Goal: Task Accomplishment & Management: Manage account settings

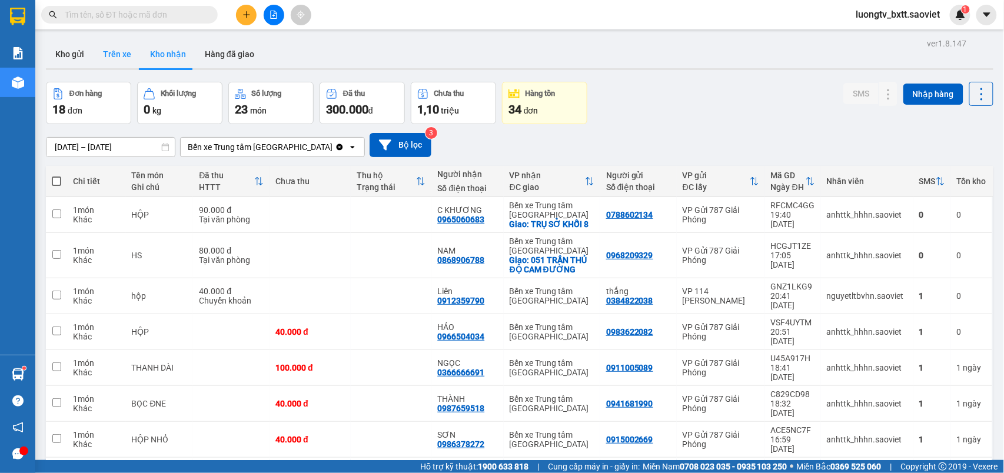
click at [118, 57] on button "Trên xe" at bounding box center [117, 54] width 47 height 28
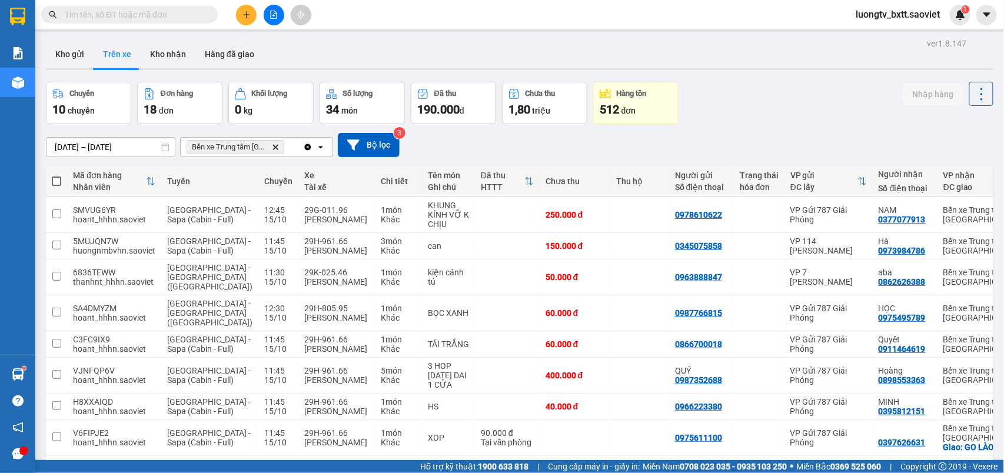
click at [709, 45] on div "Kho gửi Trên xe Kho nhận Hàng đã giao" at bounding box center [520, 55] width 948 height 31
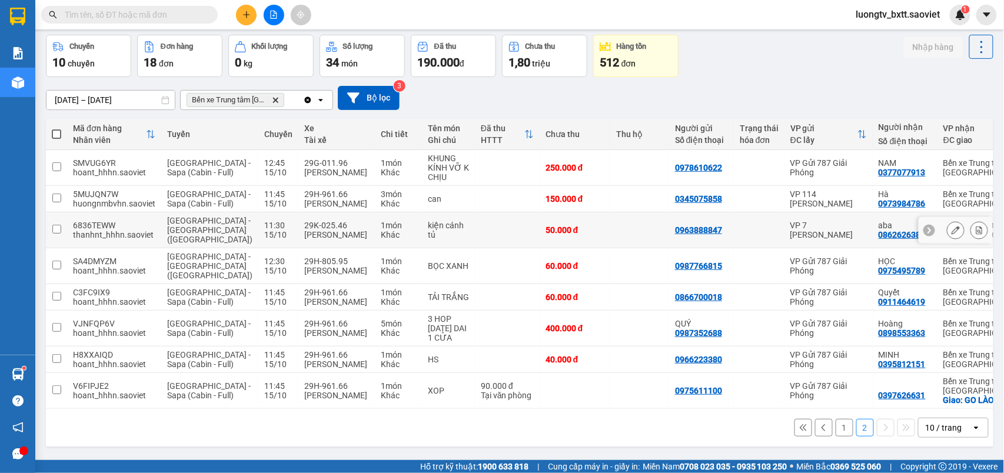
scroll to position [71, 0]
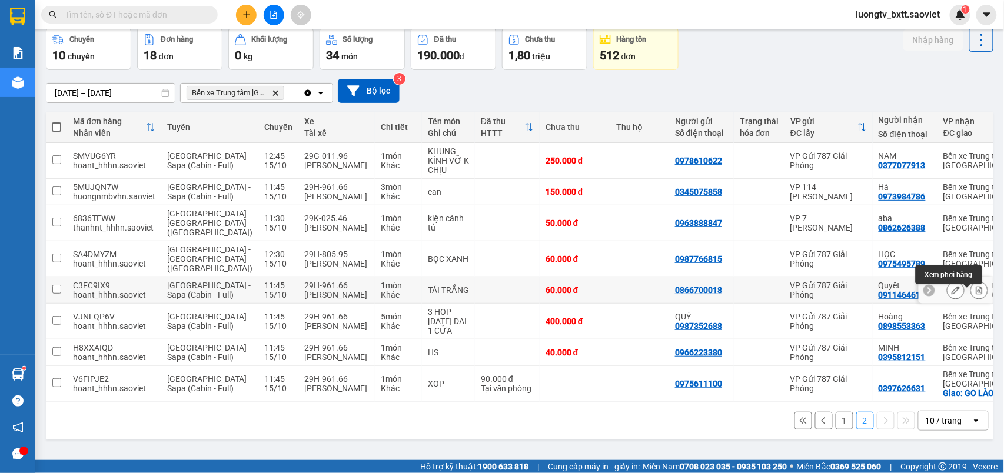
click at [971, 280] on button at bounding box center [979, 290] width 16 height 21
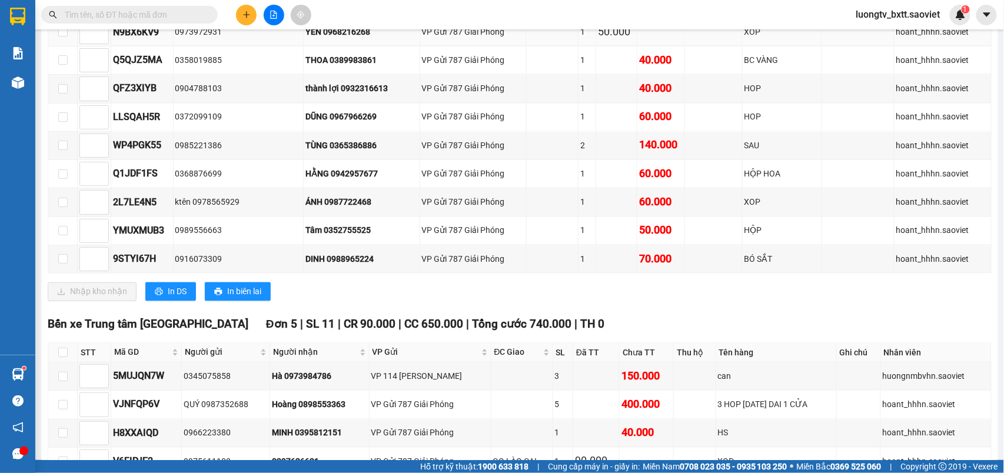
scroll to position [855, 0]
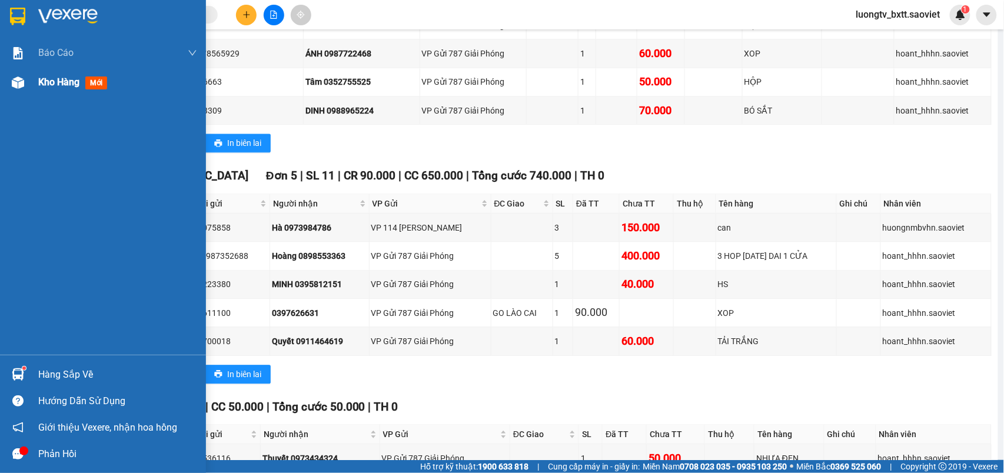
click at [52, 78] on span "Kho hàng" at bounding box center [58, 82] width 41 height 11
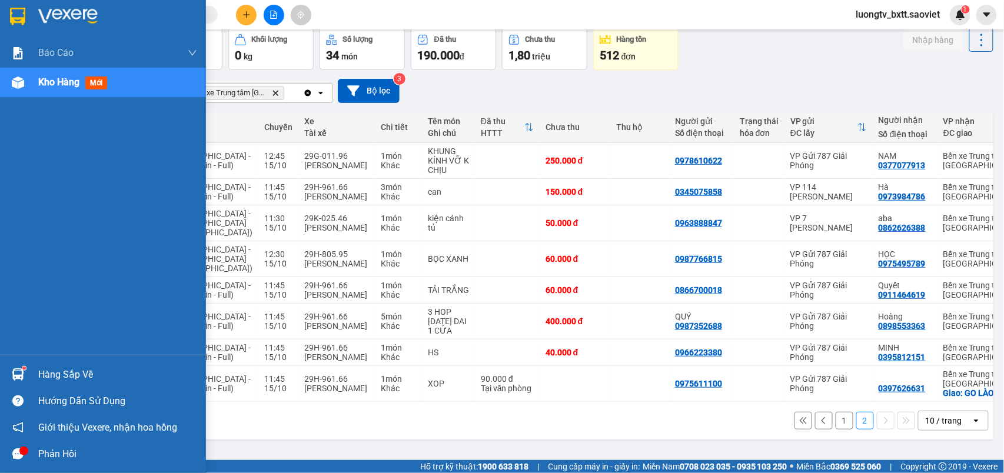
scroll to position [71, 0]
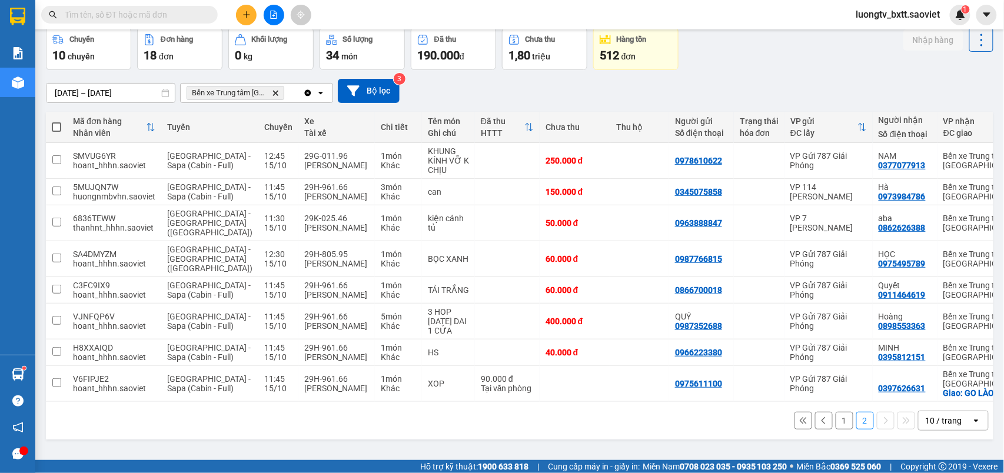
click at [836, 430] on button "1" at bounding box center [845, 421] width 18 height 18
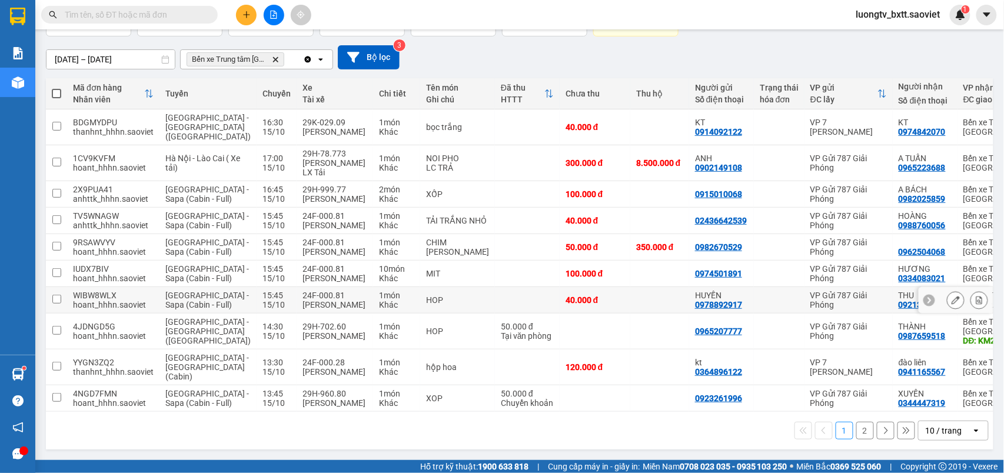
scroll to position [133, 0]
click at [184, 14] on input "text" at bounding box center [134, 14] width 139 height 13
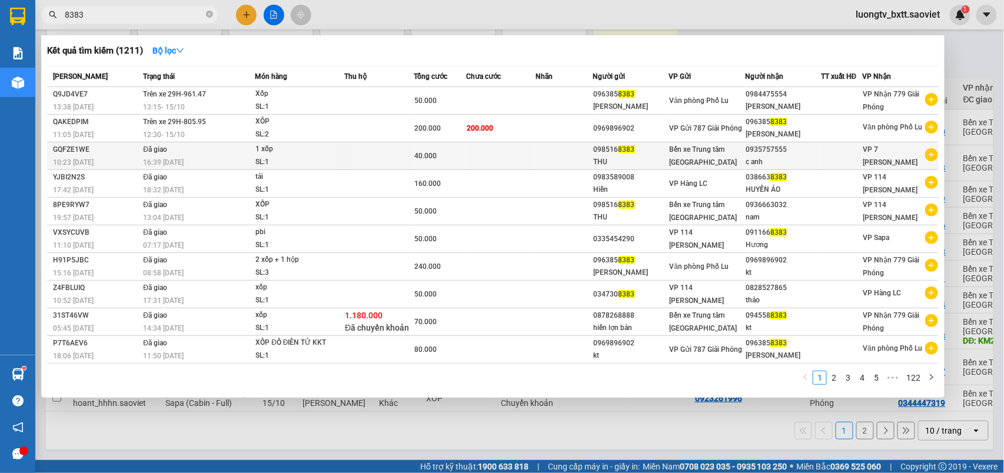
type input "8383"
click at [542, 149] on td at bounding box center [565, 156] width 58 height 28
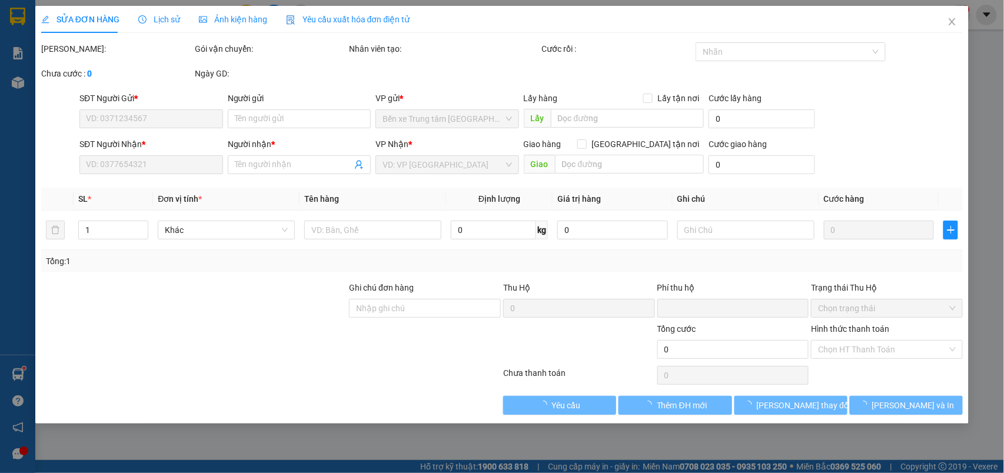
type input "0985168383"
type input "THU"
type input "0935757555"
type input "c anh"
type input "0"
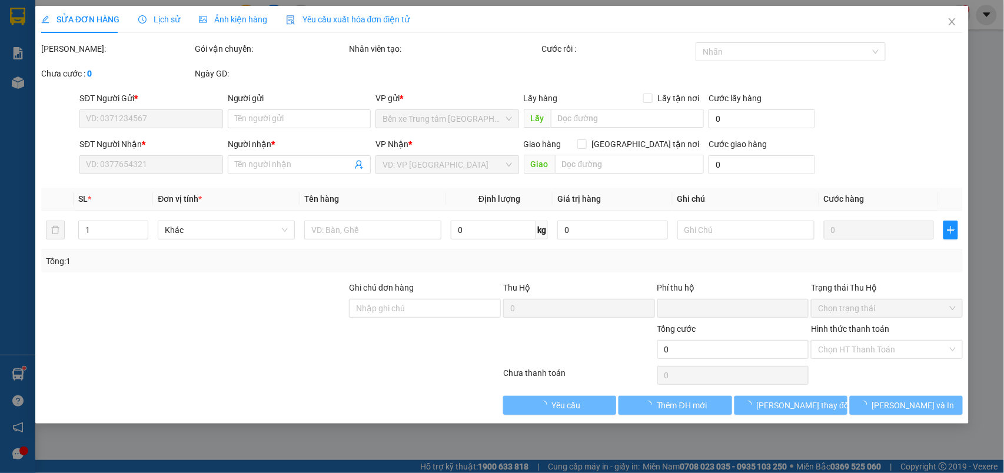
type input "40.000"
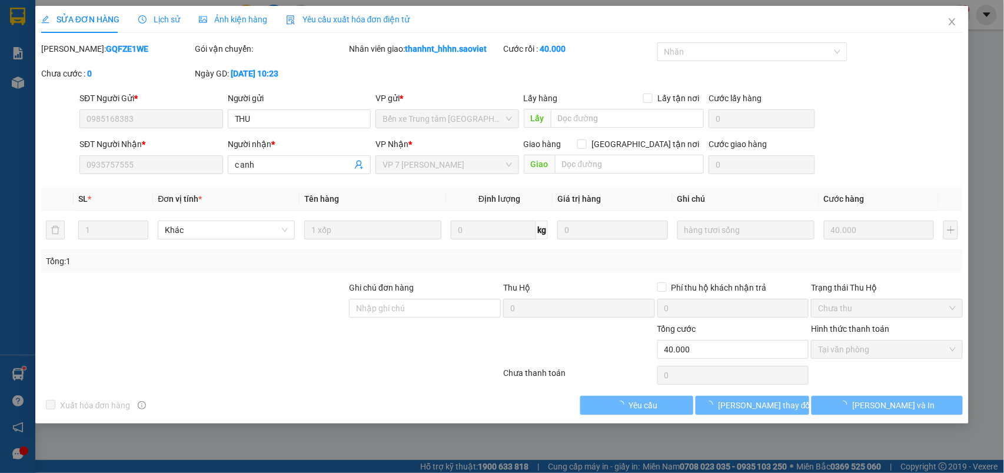
click at [161, 18] on span "Lịch sử" at bounding box center [159, 19] width 42 height 9
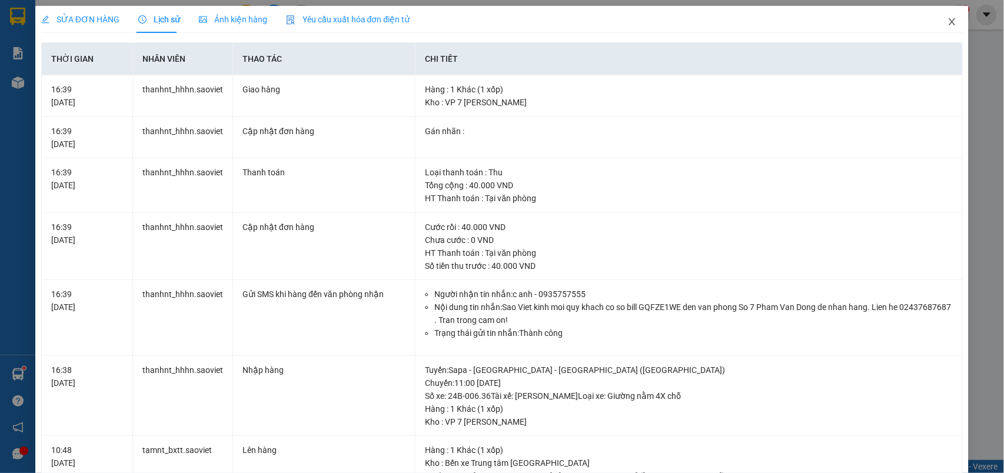
click at [949, 25] on icon "close" at bounding box center [952, 21] width 6 height 7
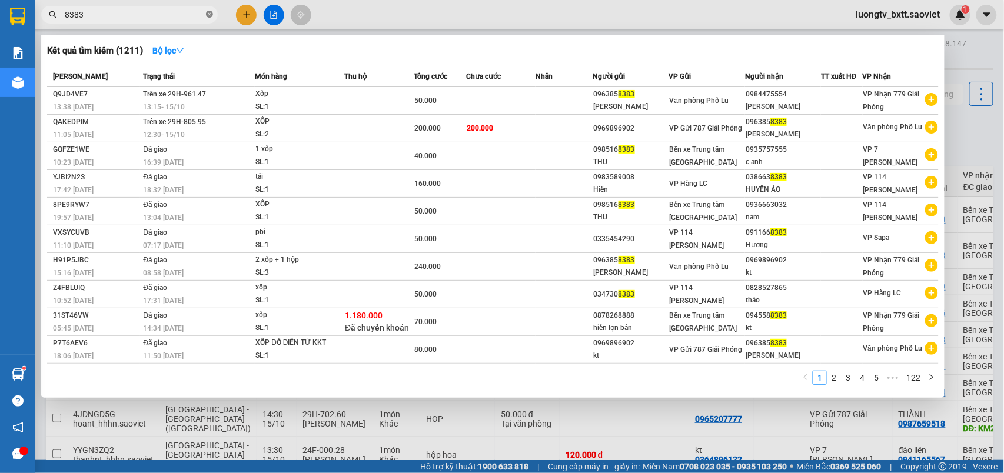
click at [211, 14] on icon "close-circle" at bounding box center [209, 14] width 7 height 7
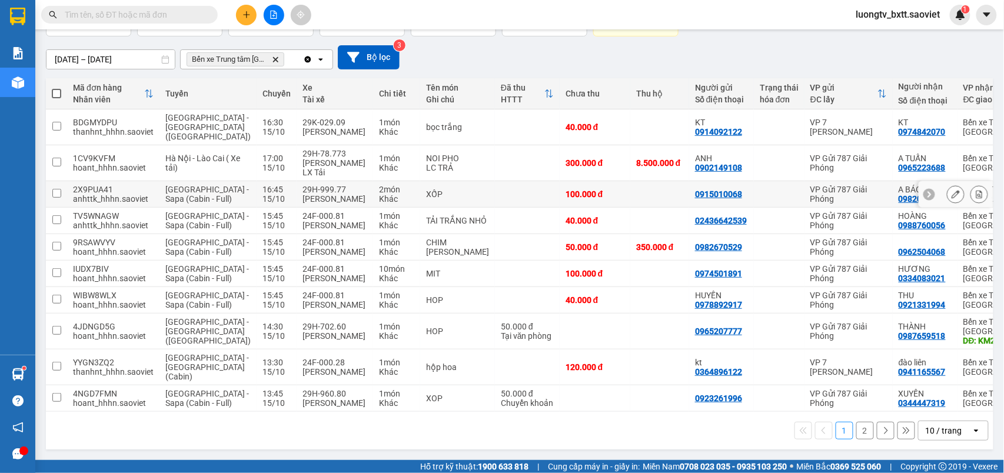
scroll to position [133, 0]
click at [975, 296] on icon at bounding box center [979, 300] width 8 height 8
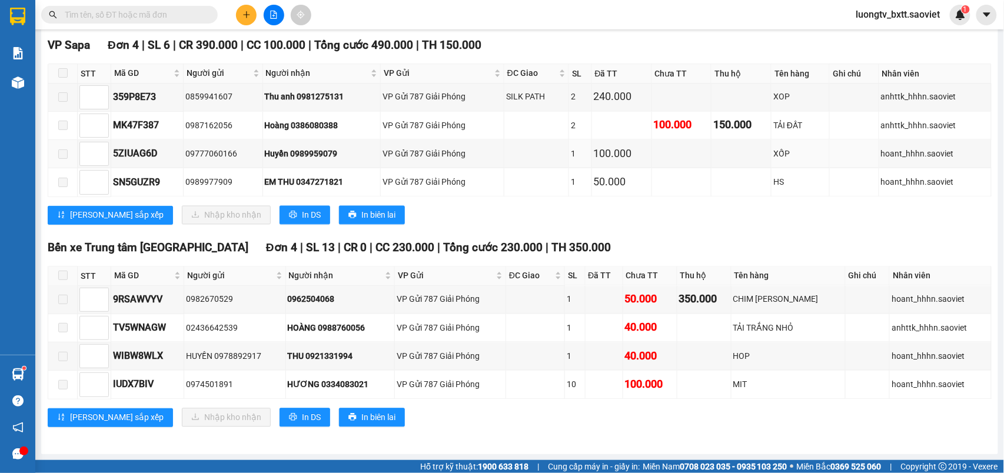
scroll to position [665, 0]
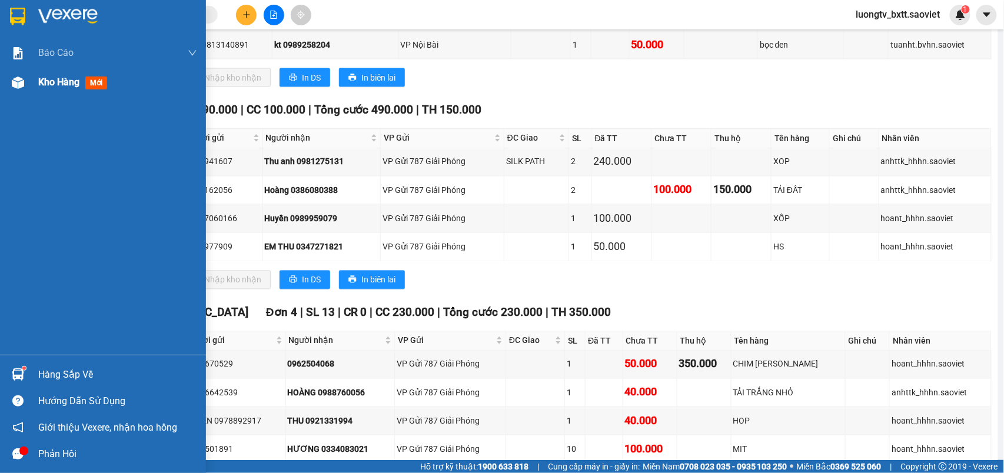
click at [60, 81] on span "Kho hàng" at bounding box center [58, 82] width 41 height 11
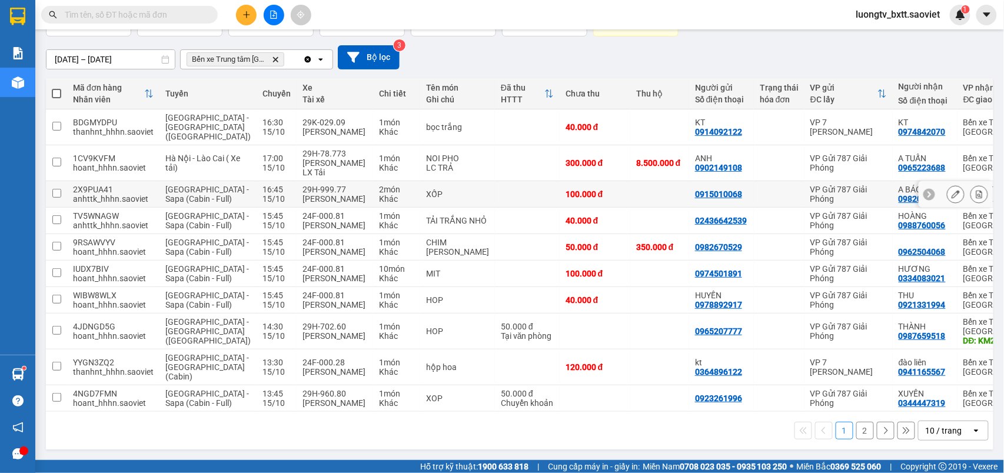
scroll to position [133, 0]
click at [856, 432] on button "2" at bounding box center [865, 431] width 18 height 18
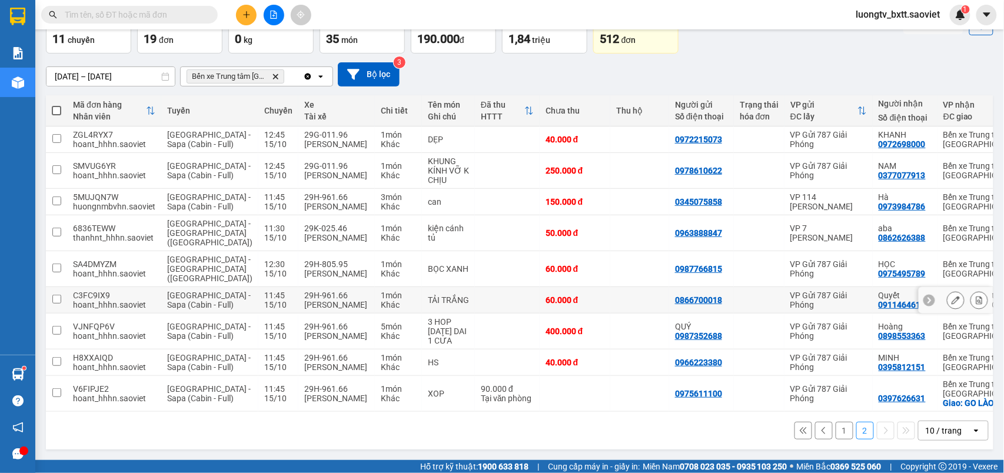
scroll to position [107, 0]
click at [975, 358] on icon at bounding box center [979, 362] width 8 height 8
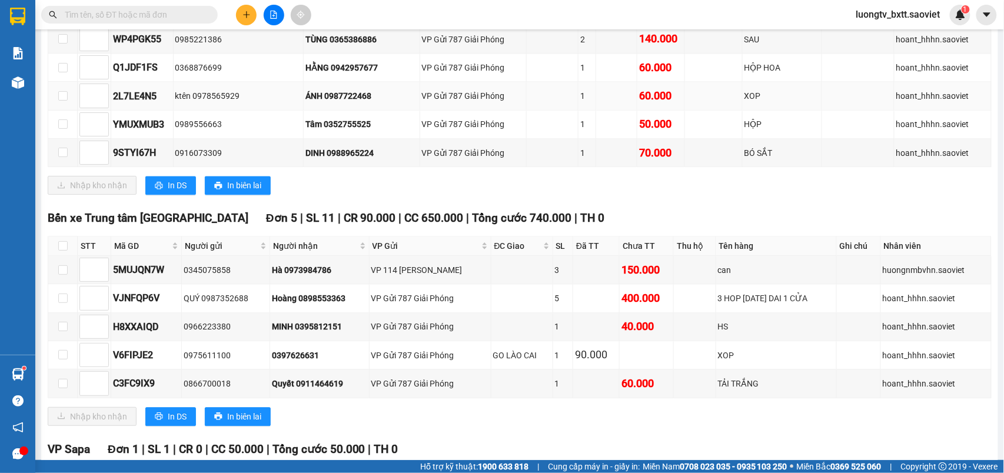
scroll to position [947, 0]
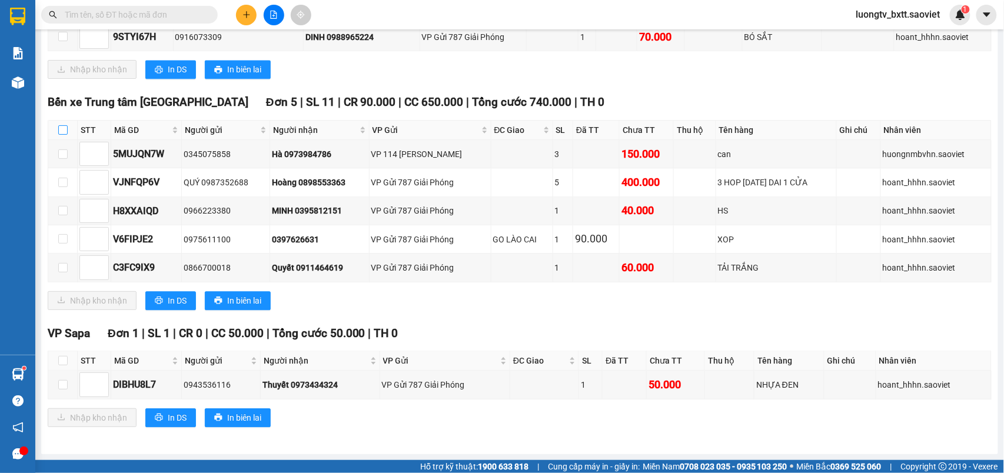
click at [64, 125] on input "checkbox" at bounding box center [62, 129] width 9 height 9
checkbox input "true"
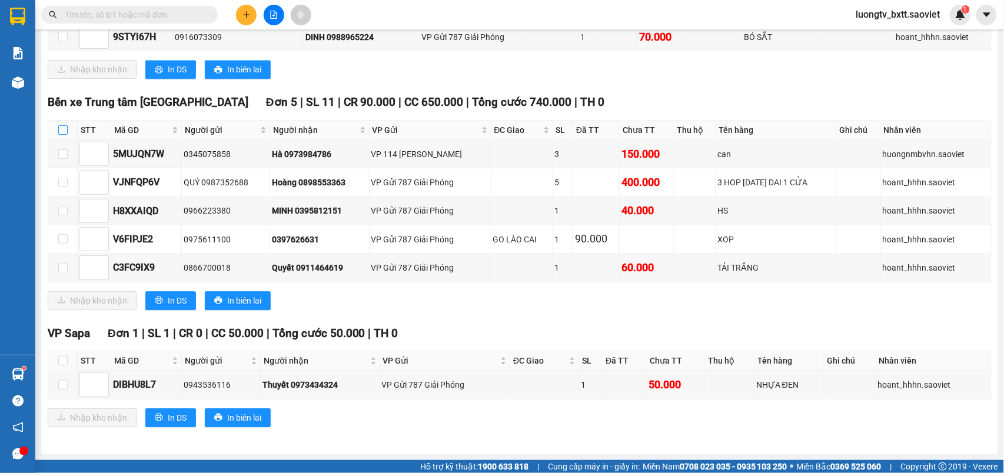
checkbox input "true"
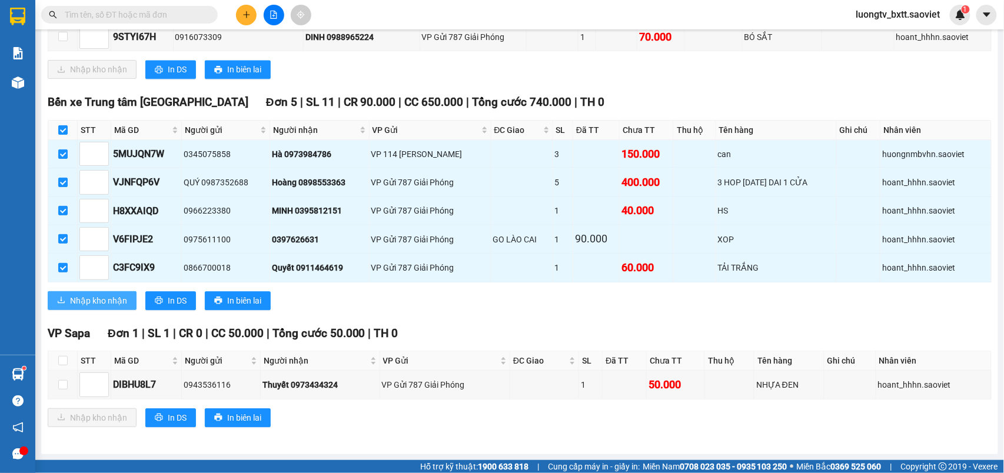
click at [109, 294] on span "Nhập kho nhận" at bounding box center [98, 300] width 57 height 13
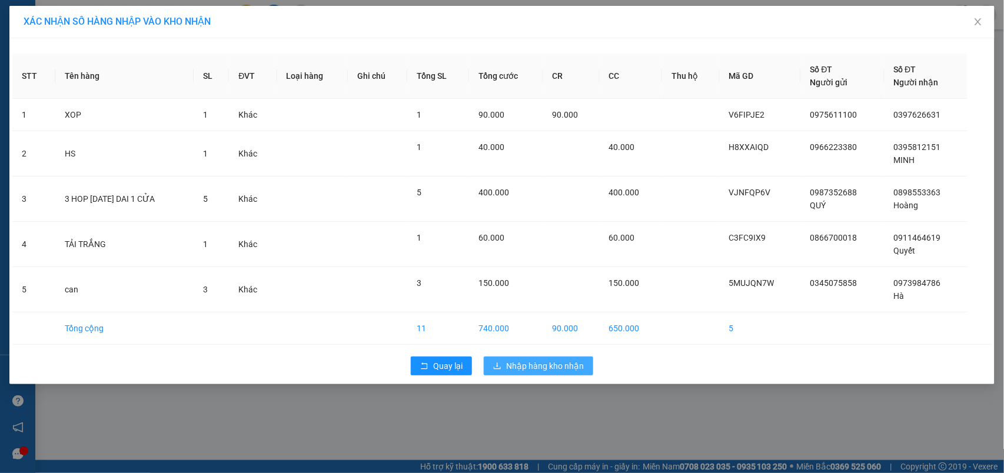
click at [573, 361] on span "Nhập hàng kho nhận" at bounding box center [545, 366] width 78 height 13
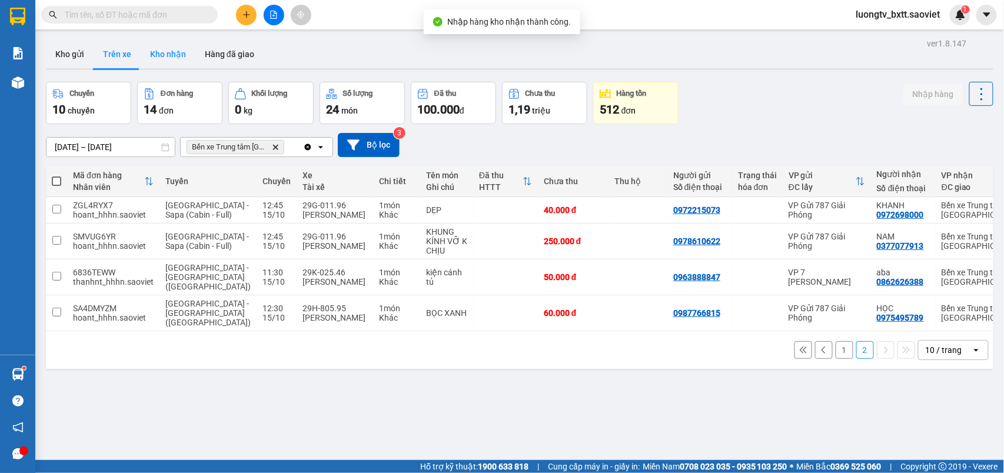
click at [180, 61] on button "Kho nhận" at bounding box center [168, 54] width 55 height 28
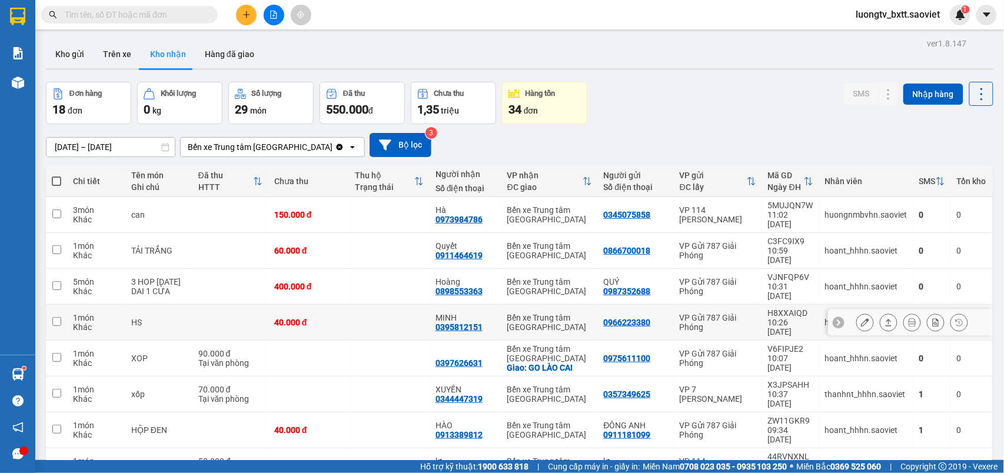
click at [547, 313] on div "Bến xe Trung tâm [GEOGRAPHIC_DATA]" at bounding box center [549, 322] width 85 height 19
checkbox input "true"
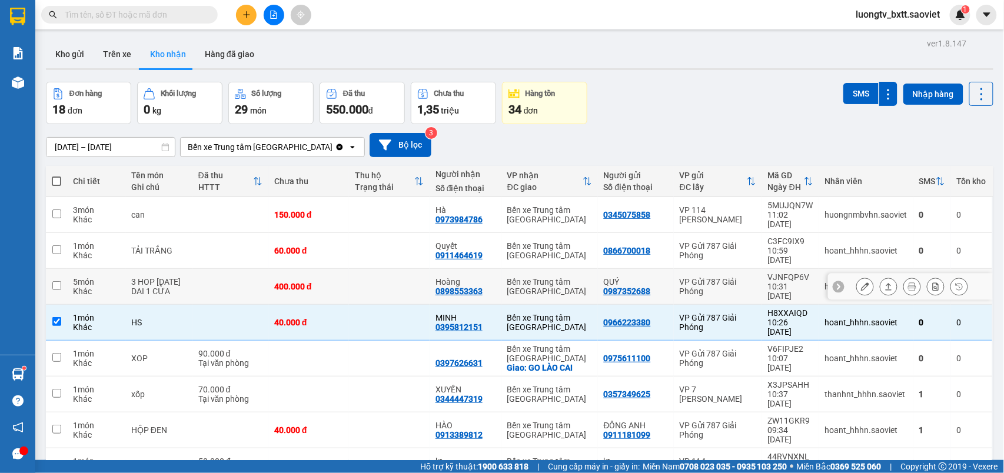
click at [549, 277] on div "Bến xe Trung tâm [GEOGRAPHIC_DATA]" at bounding box center [549, 286] width 85 height 19
checkbox input "true"
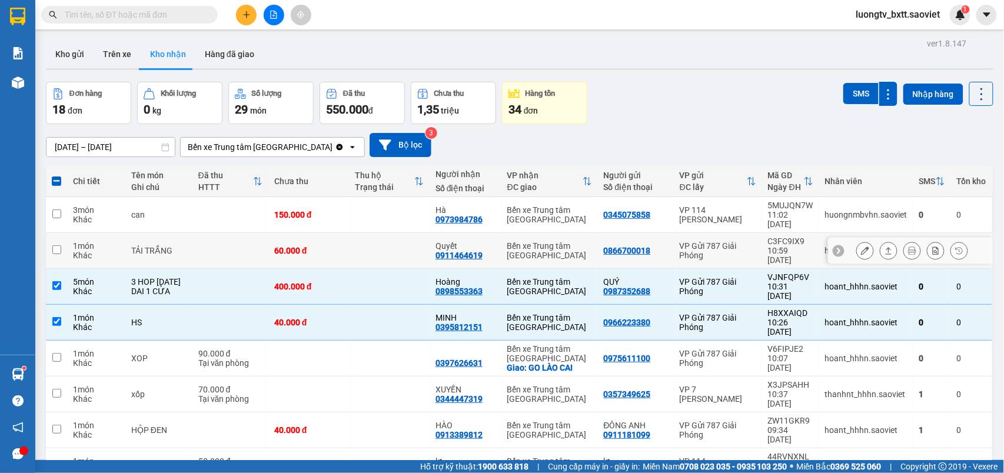
click at [549, 243] on div "Bến xe Trung tâm [GEOGRAPHIC_DATA]" at bounding box center [549, 250] width 85 height 19
checkbox input "true"
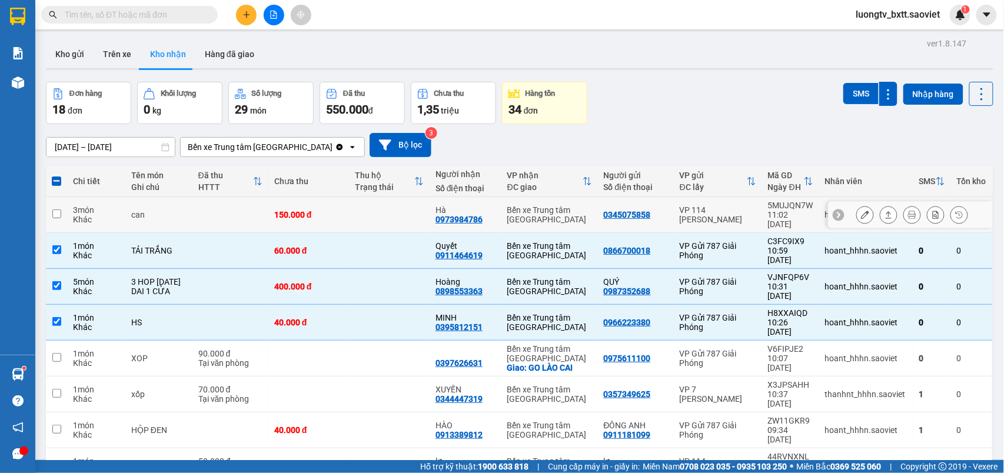
click at [551, 212] on div "Bến xe Trung tâm [GEOGRAPHIC_DATA]" at bounding box center [549, 214] width 85 height 19
checkbox input "true"
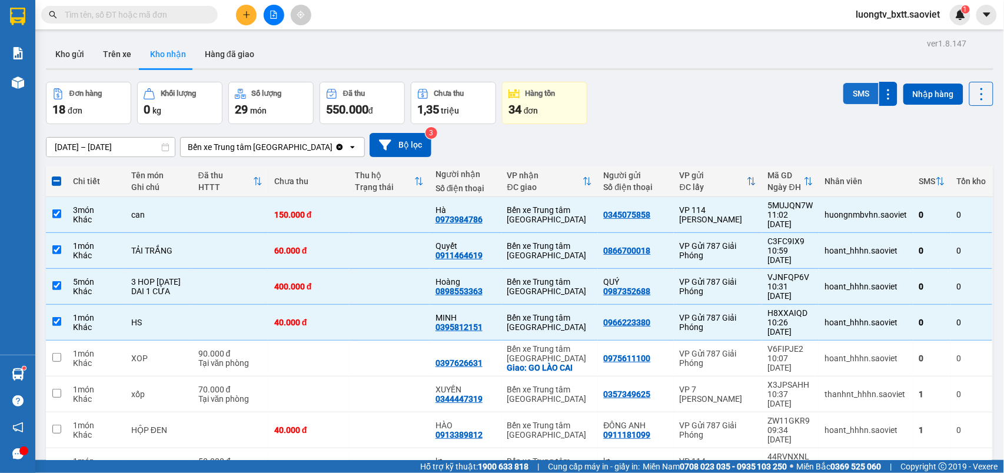
click at [851, 91] on button "SMS" at bounding box center [860, 93] width 35 height 21
